Goal: Task Accomplishment & Management: Use online tool/utility

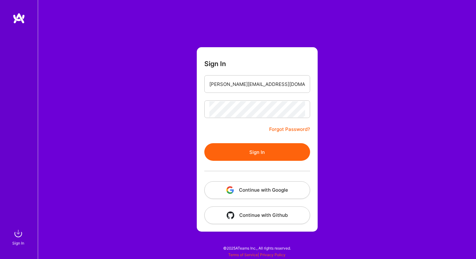
click at [244, 147] on button "Sign In" at bounding box center [257, 152] width 106 height 18
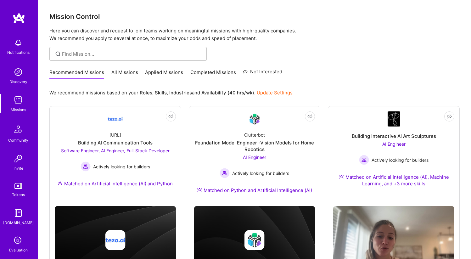
click at [119, 74] on link "All Missions" at bounding box center [124, 74] width 27 height 10
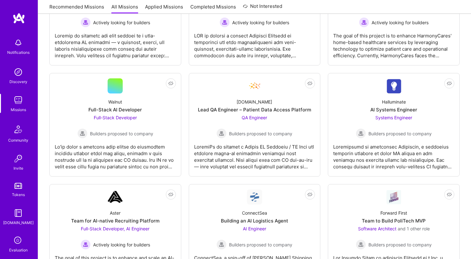
scroll to position [165, 0]
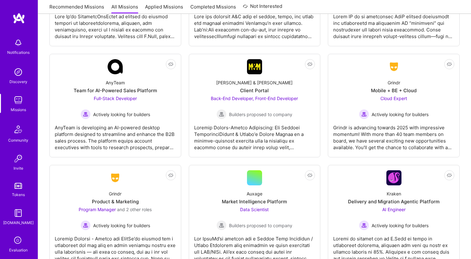
scroll to position [2044, 0]
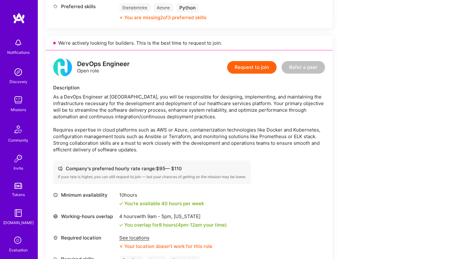
scroll to position [366, 0]
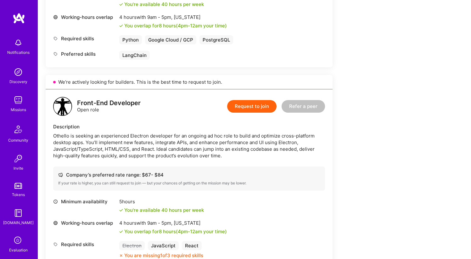
scroll to position [317, 0]
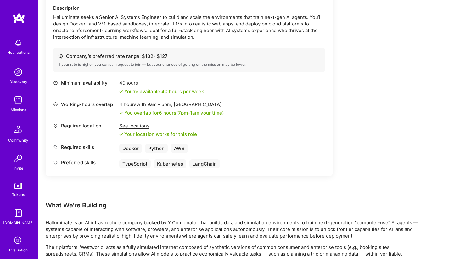
scroll to position [195, 0]
